Goal: Find contact information: Find contact information

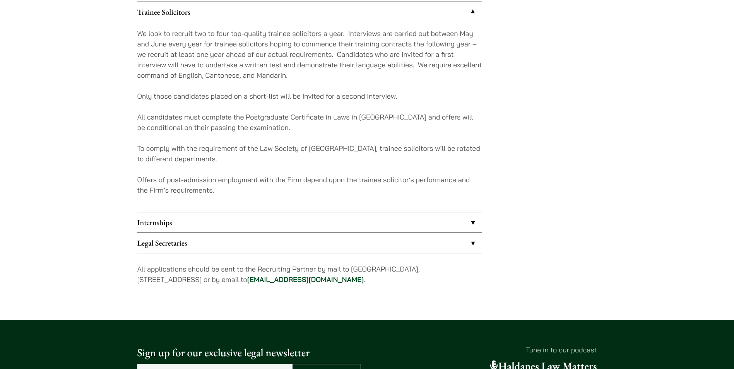
scroll to position [736, 0]
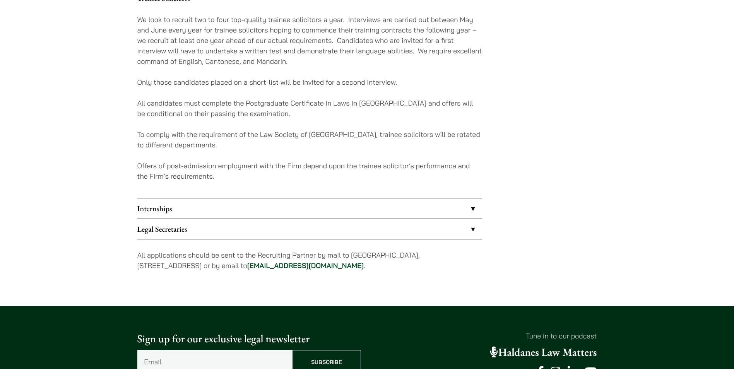
click at [402, 202] on link "Internships" at bounding box center [309, 209] width 345 height 20
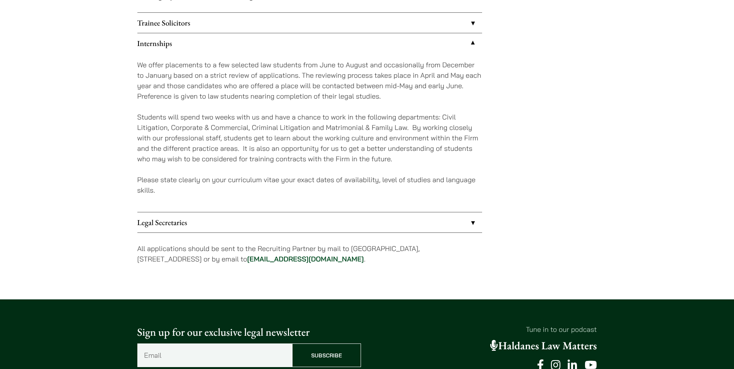
scroll to position [697, 0]
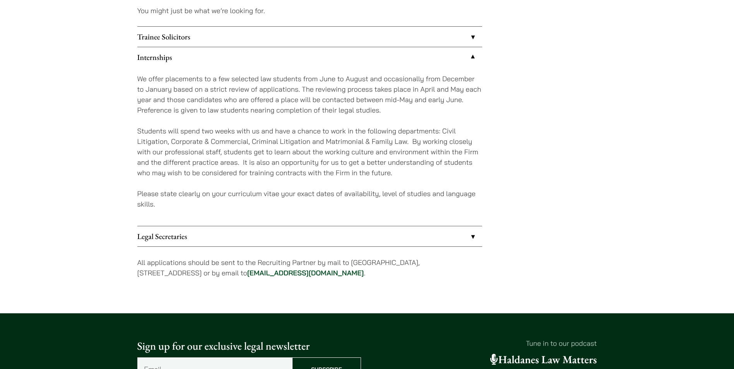
click at [357, 53] on link "Internships" at bounding box center [309, 57] width 345 height 20
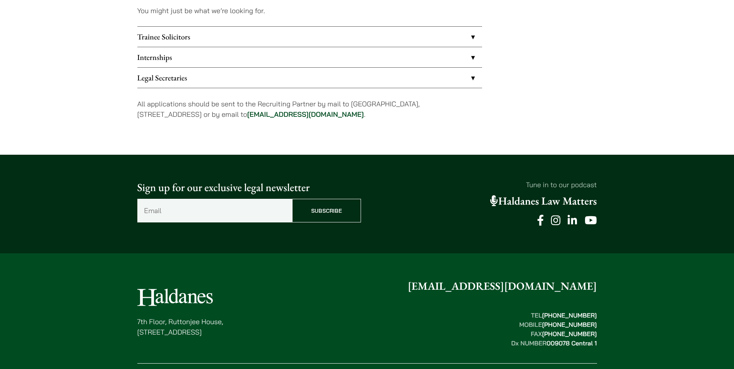
click at [365, 39] on link "Trainee Solicitors" at bounding box center [309, 37] width 345 height 20
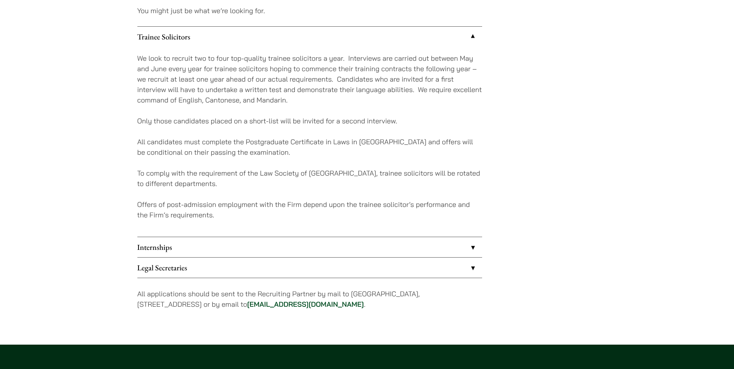
click at [365, 39] on link "Trainee Solicitors" at bounding box center [309, 37] width 345 height 20
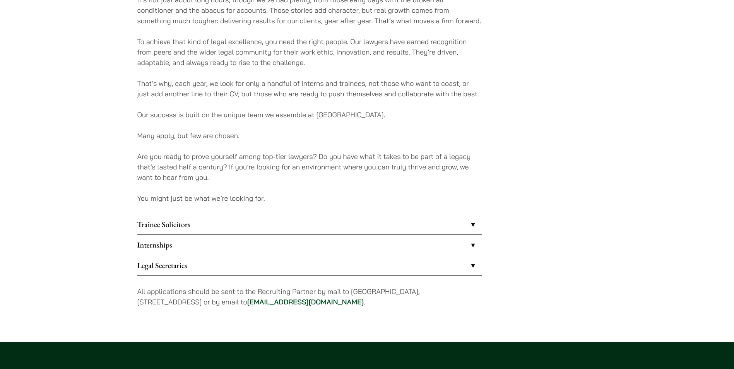
scroll to position [619, 0]
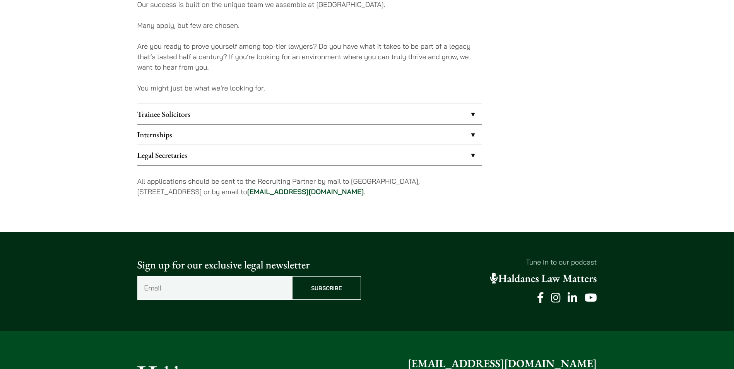
click at [282, 120] on link "Trainee Solicitors" at bounding box center [309, 114] width 345 height 20
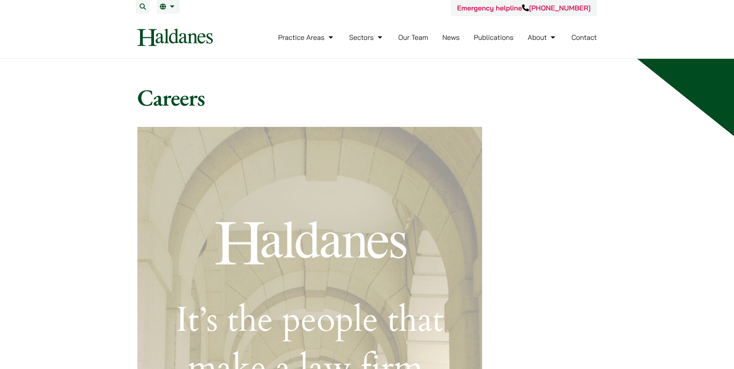
scroll to position [0, 0]
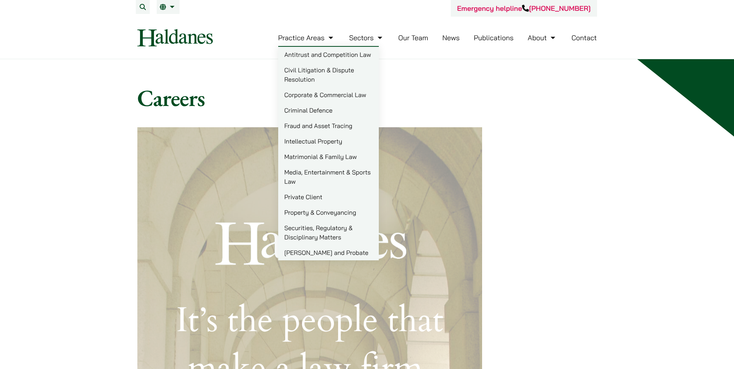
click at [332, 72] on link "Civil Litigation & Dispute Resolution" at bounding box center [328, 74] width 101 height 25
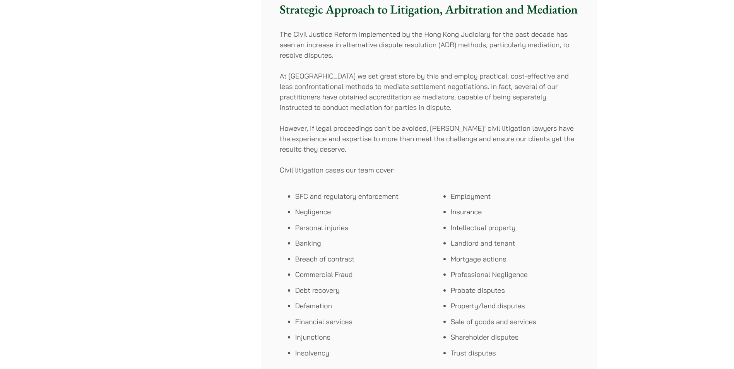
scroll to position [503, 0]
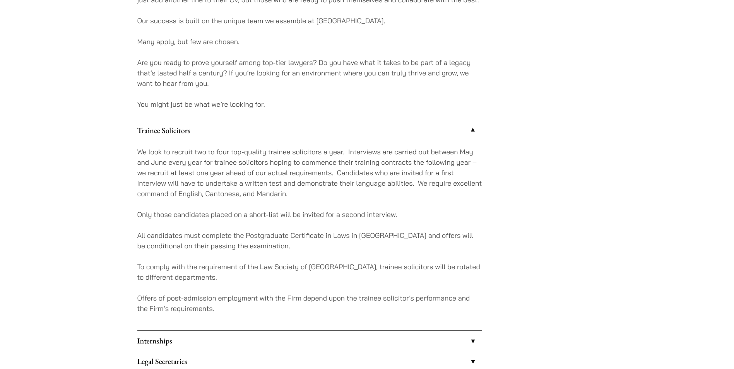
scroll to position [736, 0]
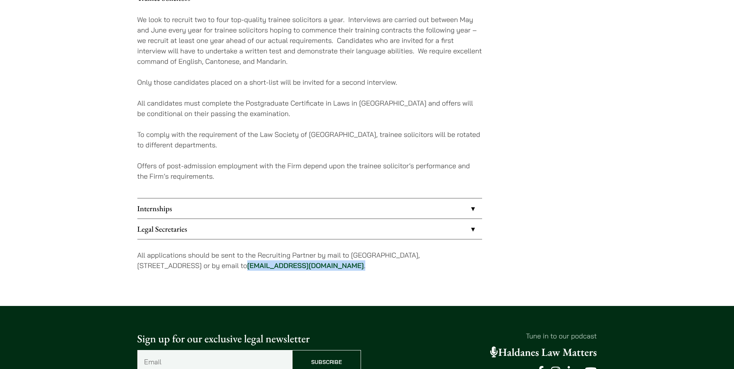
drag, startPoint x: 346, startPoint y: 265, endPoint x: 273, endPoint y: 286, distance: 75.6
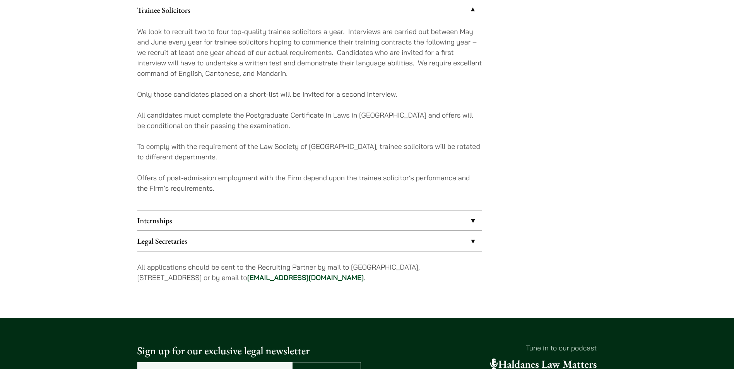
scroll to position [723, 0]
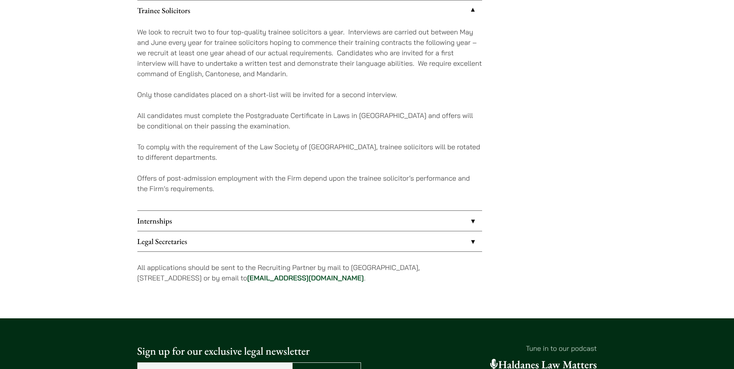
drag, startPoint x: 268, startPoint y: 280, endPoint x: 340, endPoint y: 280, distance: 72.0
click at [340, 280] on p "All applications should be sent to the Recruiting Partner by mail to [GEOGRAPHI…" at bounding box center [309, 273] width 345 height 21
copy p "[EMAIL_ADDRESS][DOMAIN_NAME]"
drag, startPoint x: 352, startPoint y: 269, endPoint x: 220, endPoint y: 278, distance: 132.0
click at [220, 278] on p "All applications should be sent to the Recruiting Partner by mail to [GEOGRAPHI…" at bounding box center [309, 273] width 345 height 21
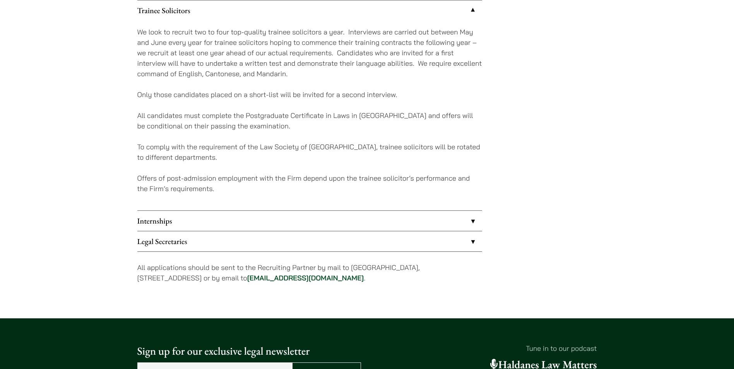
copy p "[STREET_ADDRESS]"
drag, startPoint x: 268, startPoint y: 278, endPoint x: 341, endPoint y: 277, distance: 73.2
click at [341, 277] on p "All applications should be sent to the Recruiting Partner by mail to [GEOGRAPHI…" at bounding box center [309, 273] width 345 height 21
copy link "[EMAIL_ADDRESS][DOMAIN_NAME]"
